Goal: Find specific page/section: Find specific page/section

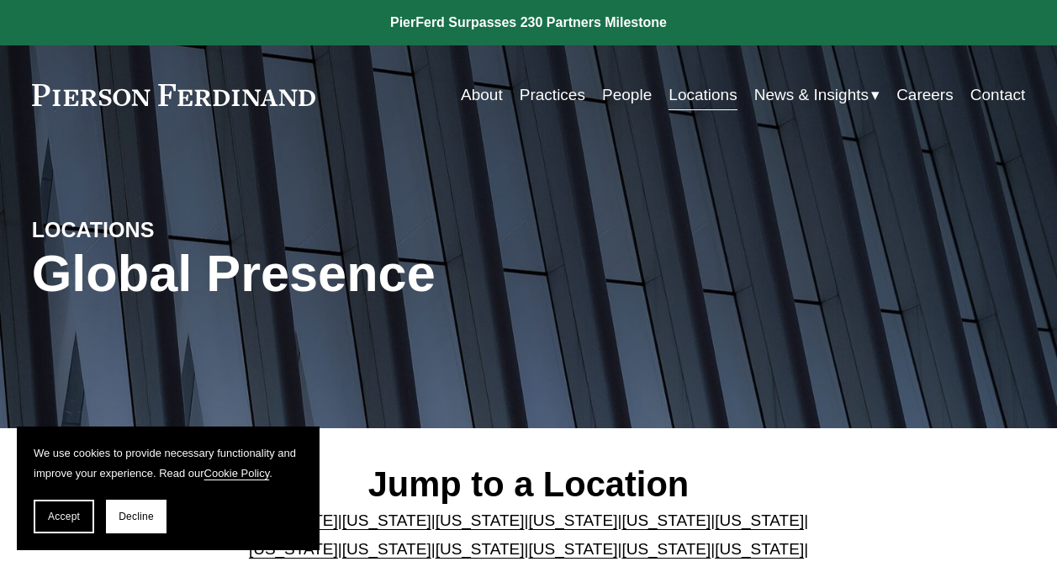
scroll to position [168, 0]
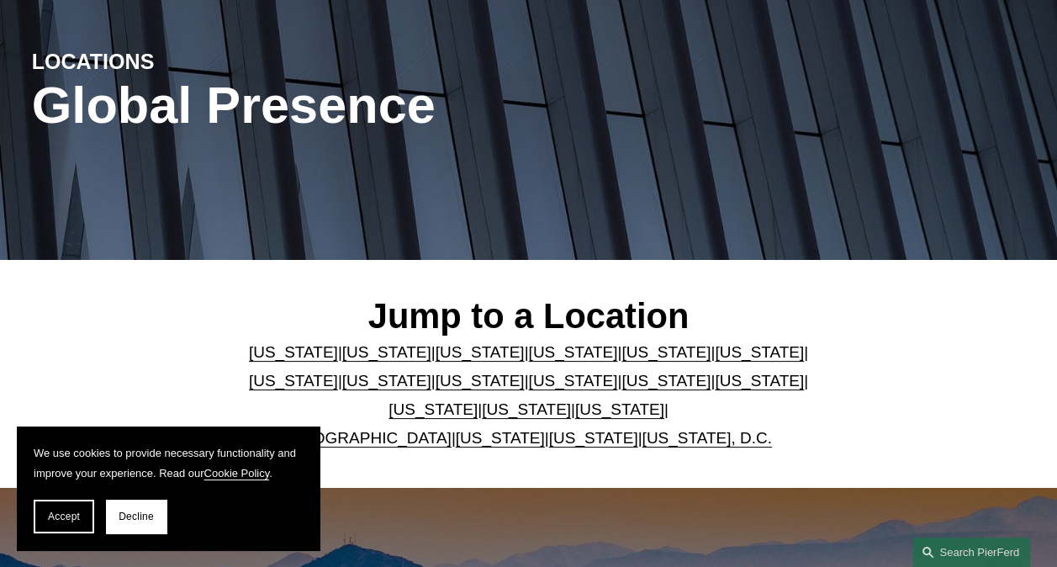
click at [715, 382] on link "[US_STATE]" at bounding box center [759, 381] width 89 height 18
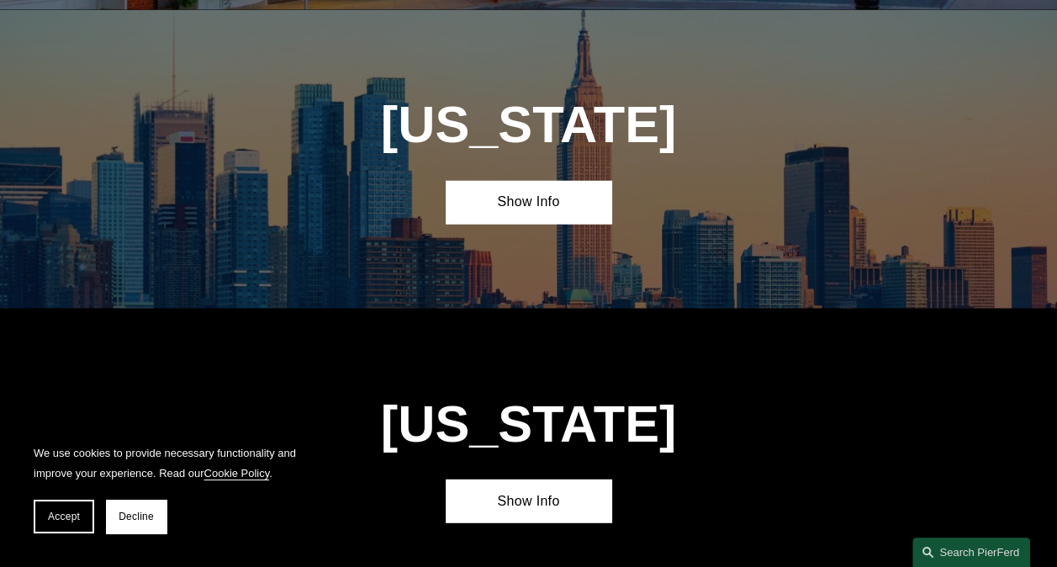
scroll to position [3990, 0]
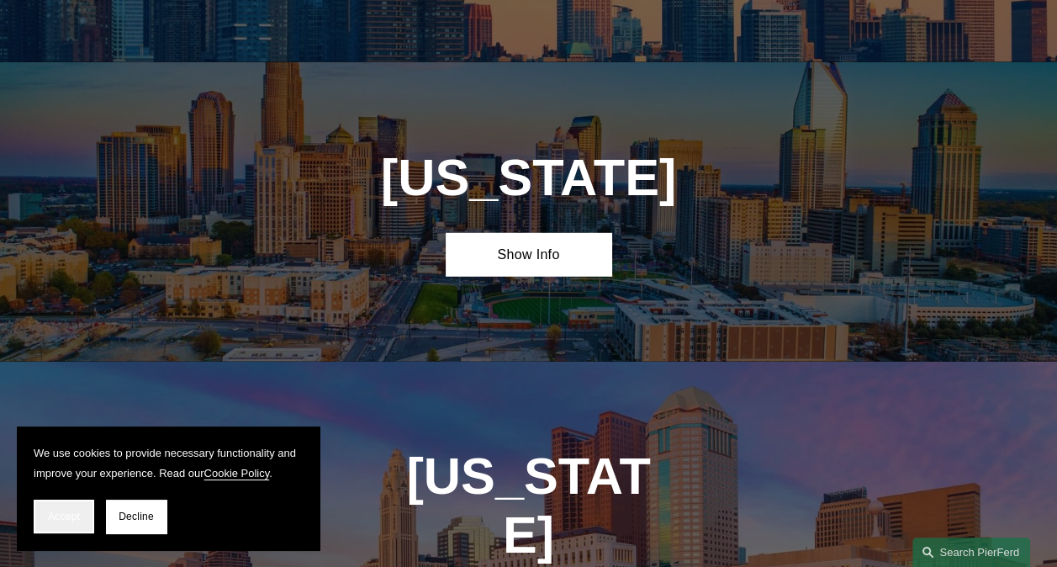
click at [72, 511] on span "Accept" at bounding box center [64, 517] width 32 height 12
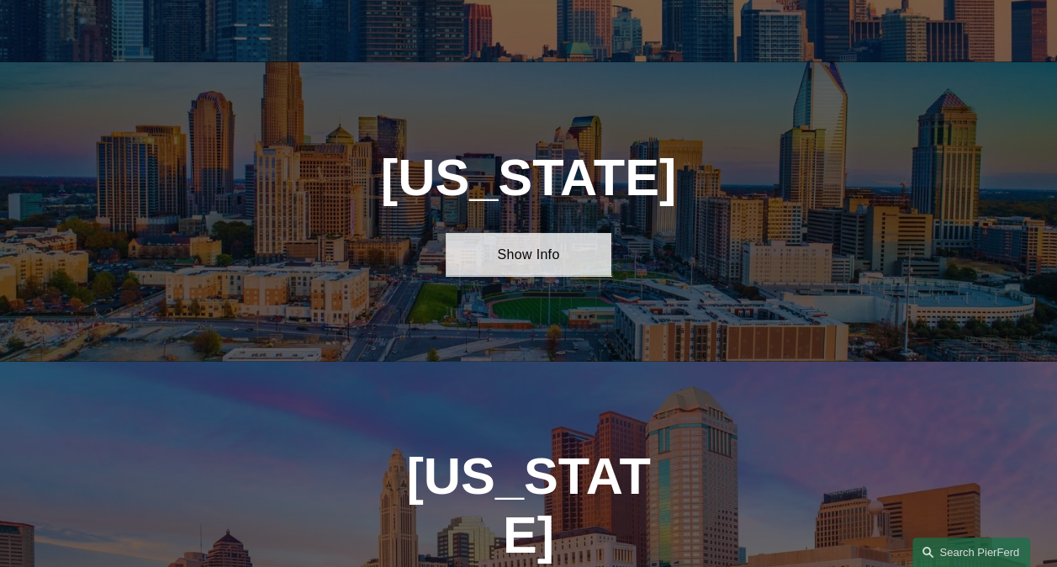
click at [530, 233] on link "Show Info" at bounding box center [529, 254] width 166 height 43
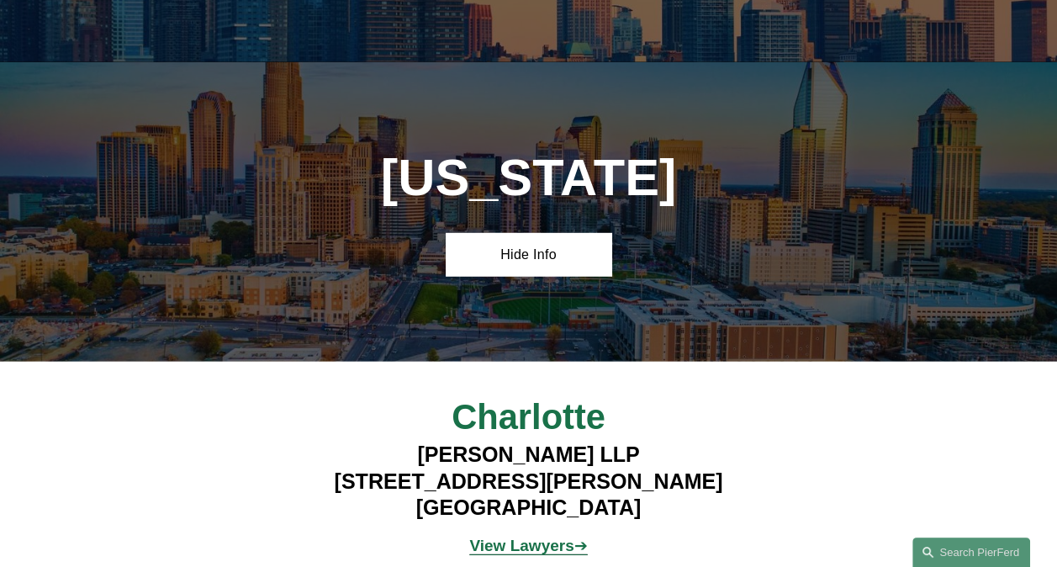
click at [491, 537] on strong "View Lawyers" at bounding box center [521, 546] width 104 height 18
